Goal: Consume media (video, audio)

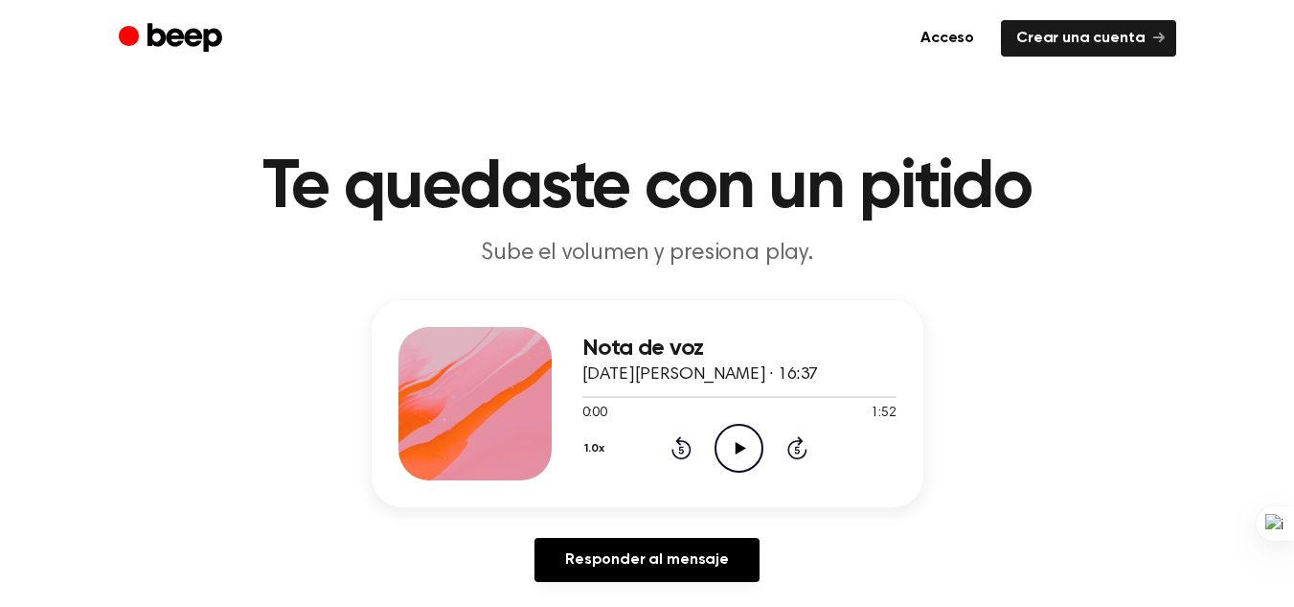
click at [732, 436] on icon "Play Audio" at bounding box center [739, 448] width 49 height 49
click at [733, 449] on icon "Pause Audio" at bounding box center [739, 448] width 49 height 49
click at [741, 444] on icon at bounding box center [739, 448] width 9 height 12
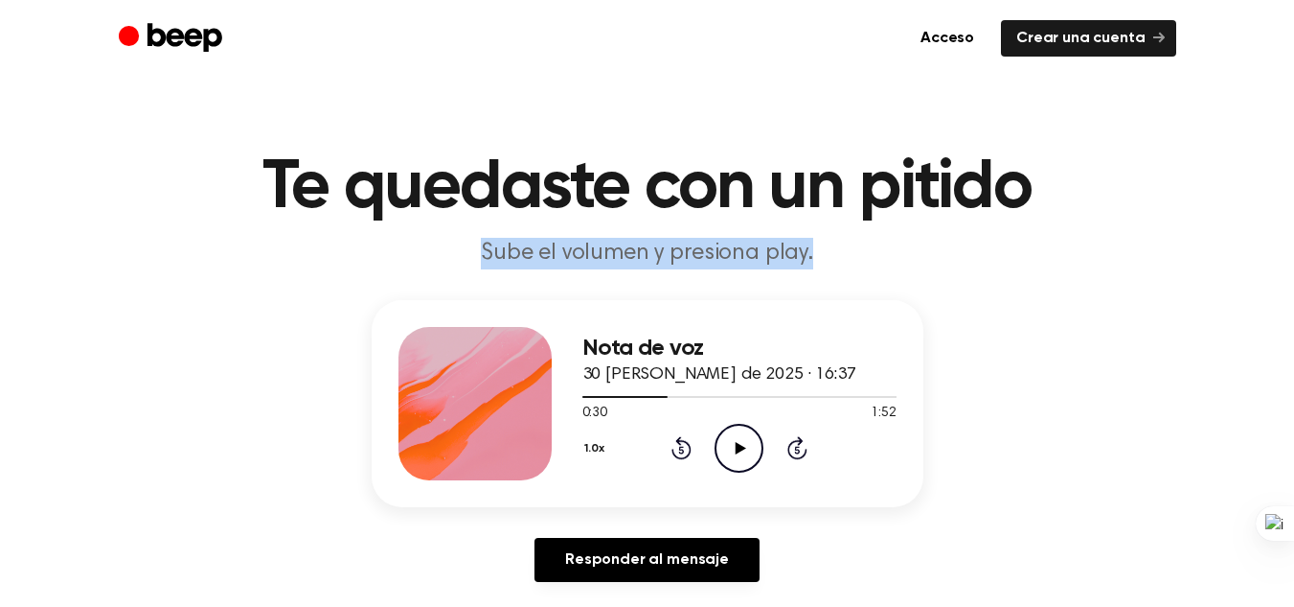
drag, startPoint x: 491, startPoint y: 260, endPoint x: 816, endPoint y: 262, distance: 325.8
click at [816, 262] on p "Sube el volumen y presiona play." at bounding box center [648, 254] width 736 height 32
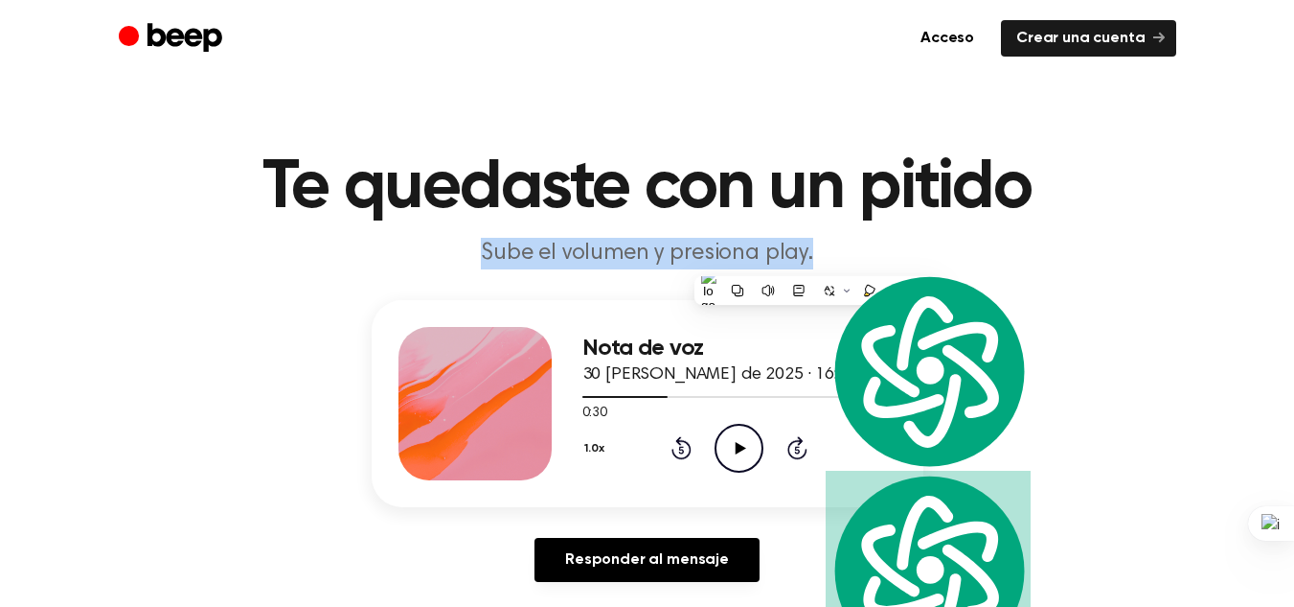
click at [816, 262] on p "Sube el volumen y presiona play." at bounding box center [648, 254] width 736 height 32
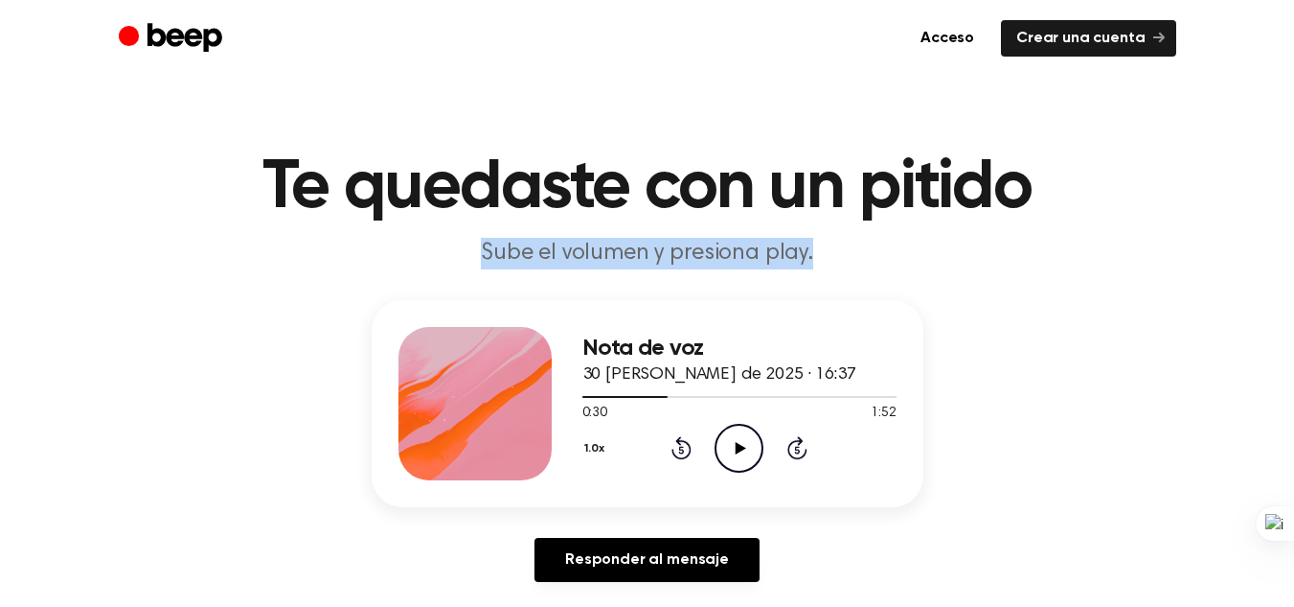
drag, startPoint x: 821, startPoint y: 258, endPoint x: 486, endPoint y: 245, distance: 335.6
click at [486, 245] on p "Sube el volumen y presiona play." at bounding box center [648, 254] width 736 height 32
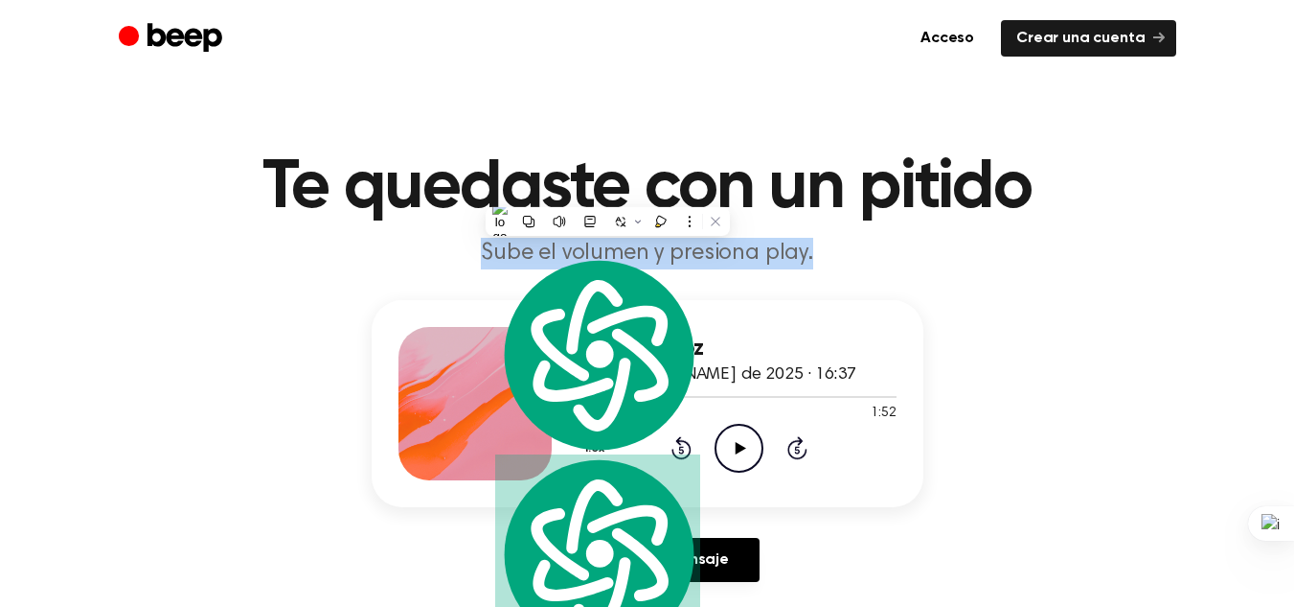
click at [478, 250] on p "Sube el volumen y presiona play." at bounding box center [648, 254] width 736 height 32
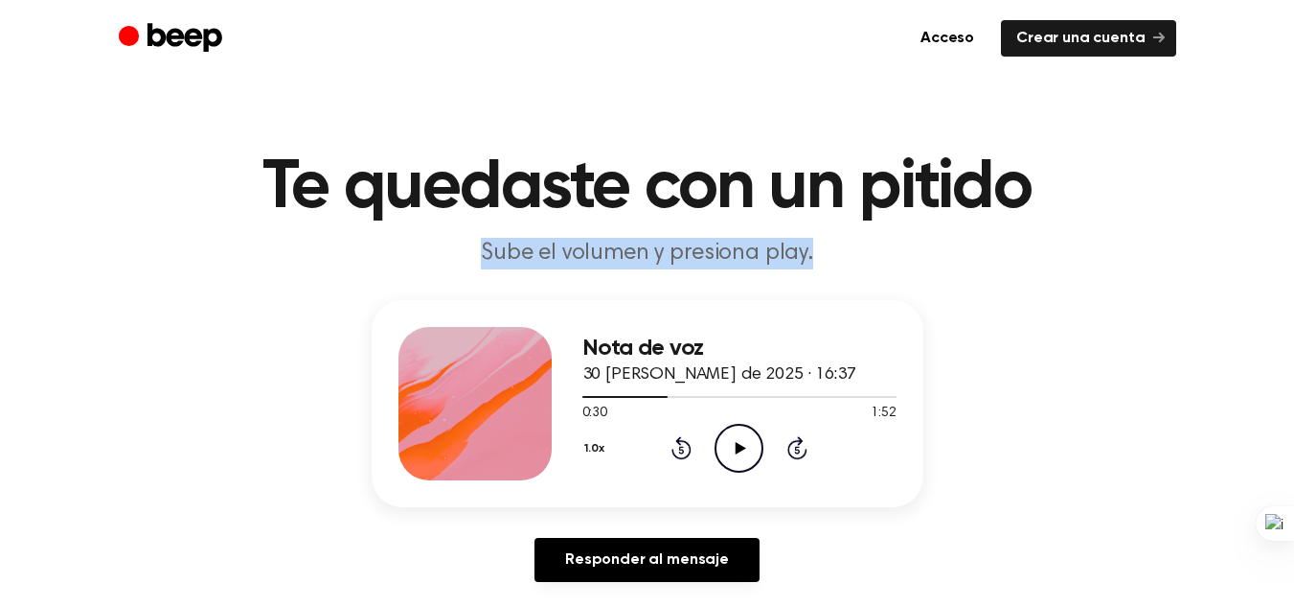
drag, startPoint x: 481, startPoint y: 249, endPoint x: 825, endPoint y: 259, distance: 344.1
click at [825, 259] on p "Sube el volumen y presiona play." at bounding box center [648, 254] width 736 height 32
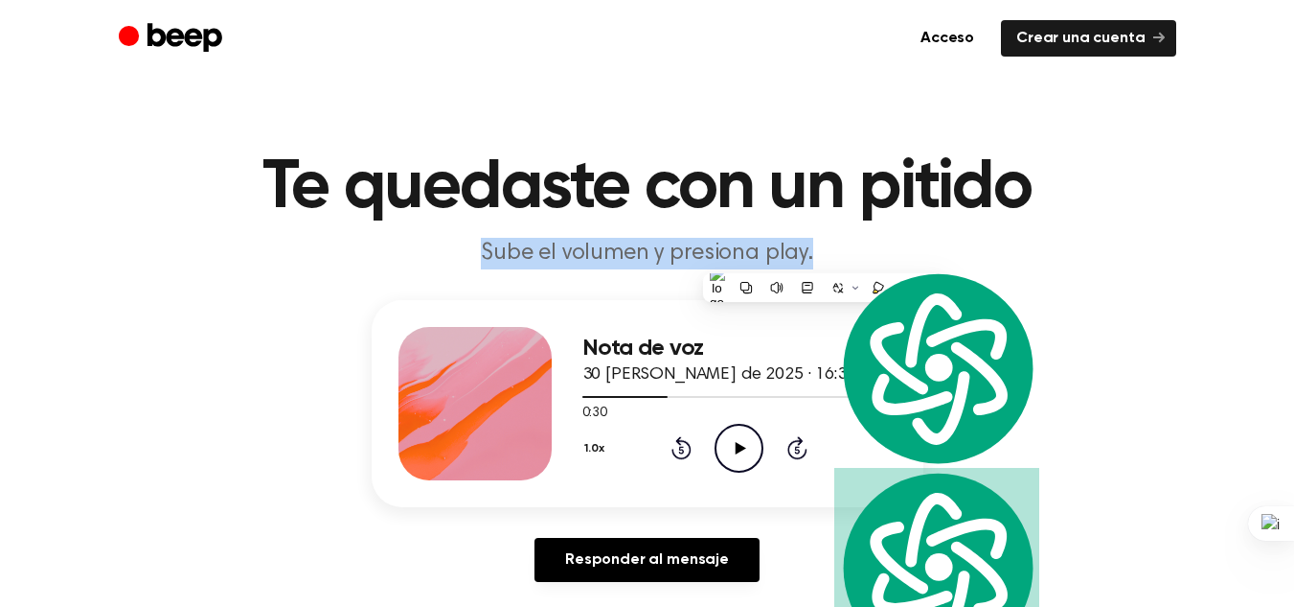
click at [825, 259] on p "Sube el volumen y presiona play." at bounding box center [648, 254] width 736 height 32
